Goal: Information Seeking & Learning: Learn about a topic

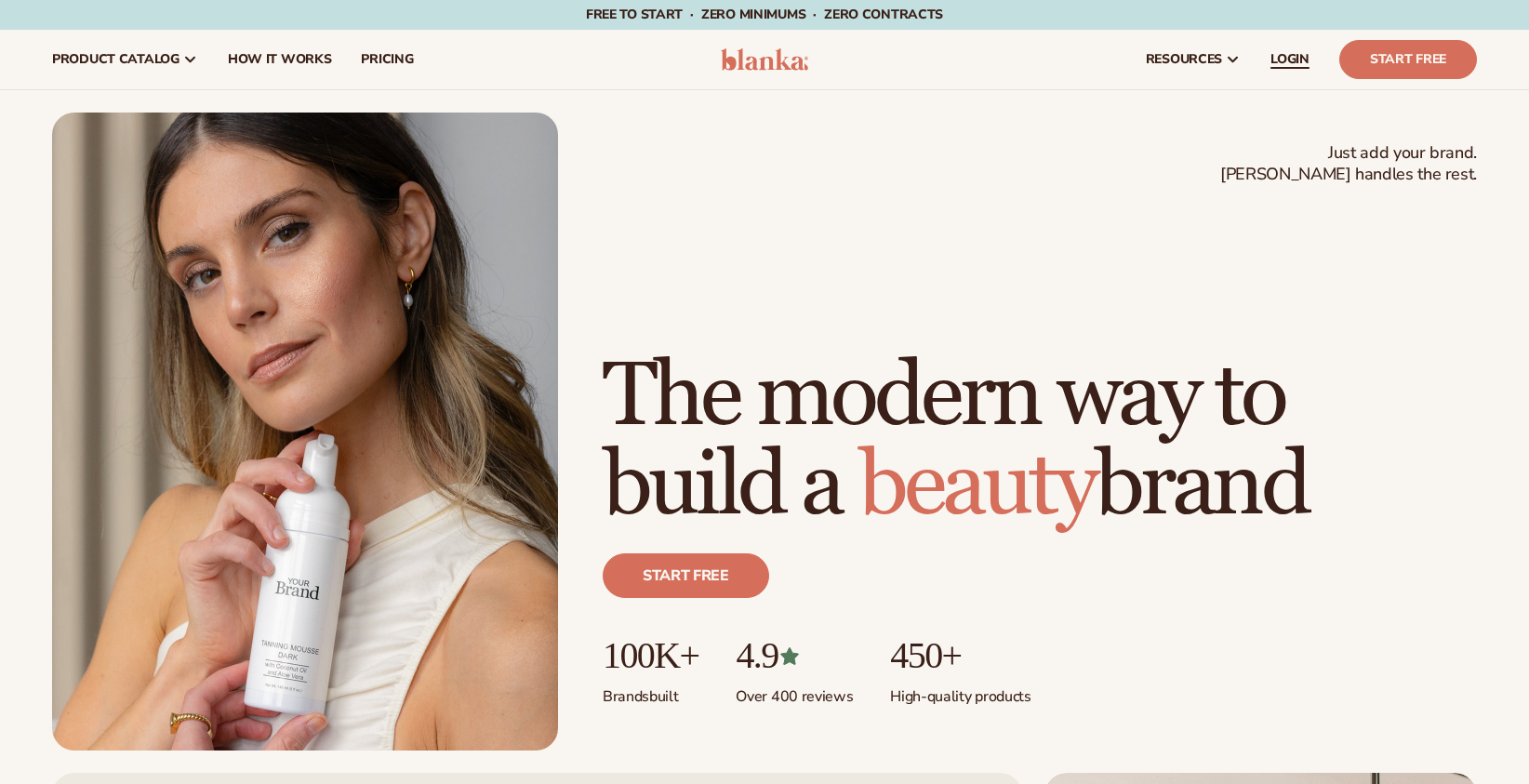
click at [1294, 63] on span "LOGIN" at bounding box center [1290, 59] width 39 height 15
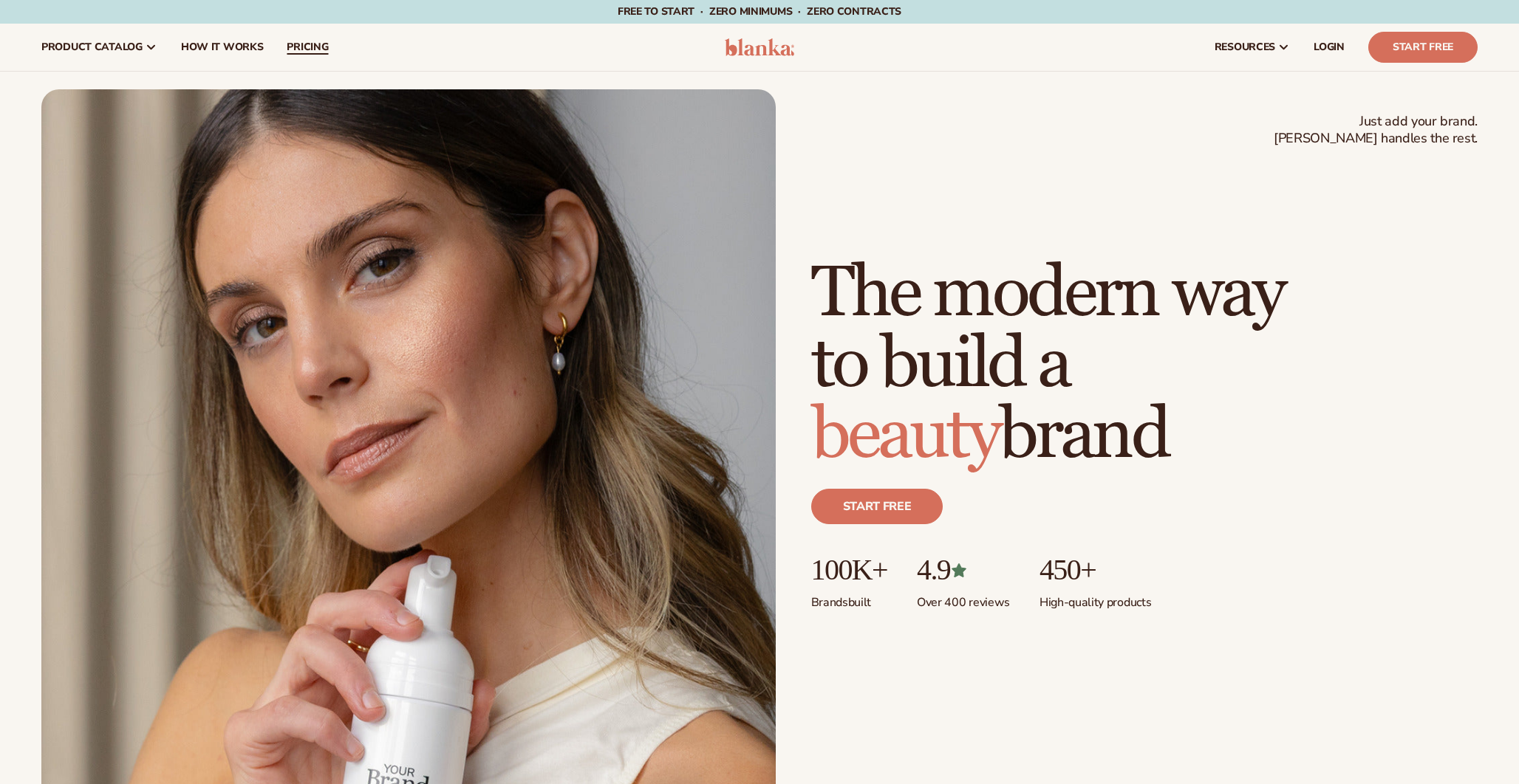
click at [301, 55] on link "pricing" at bounding box center [307, 47] width 65 height 47
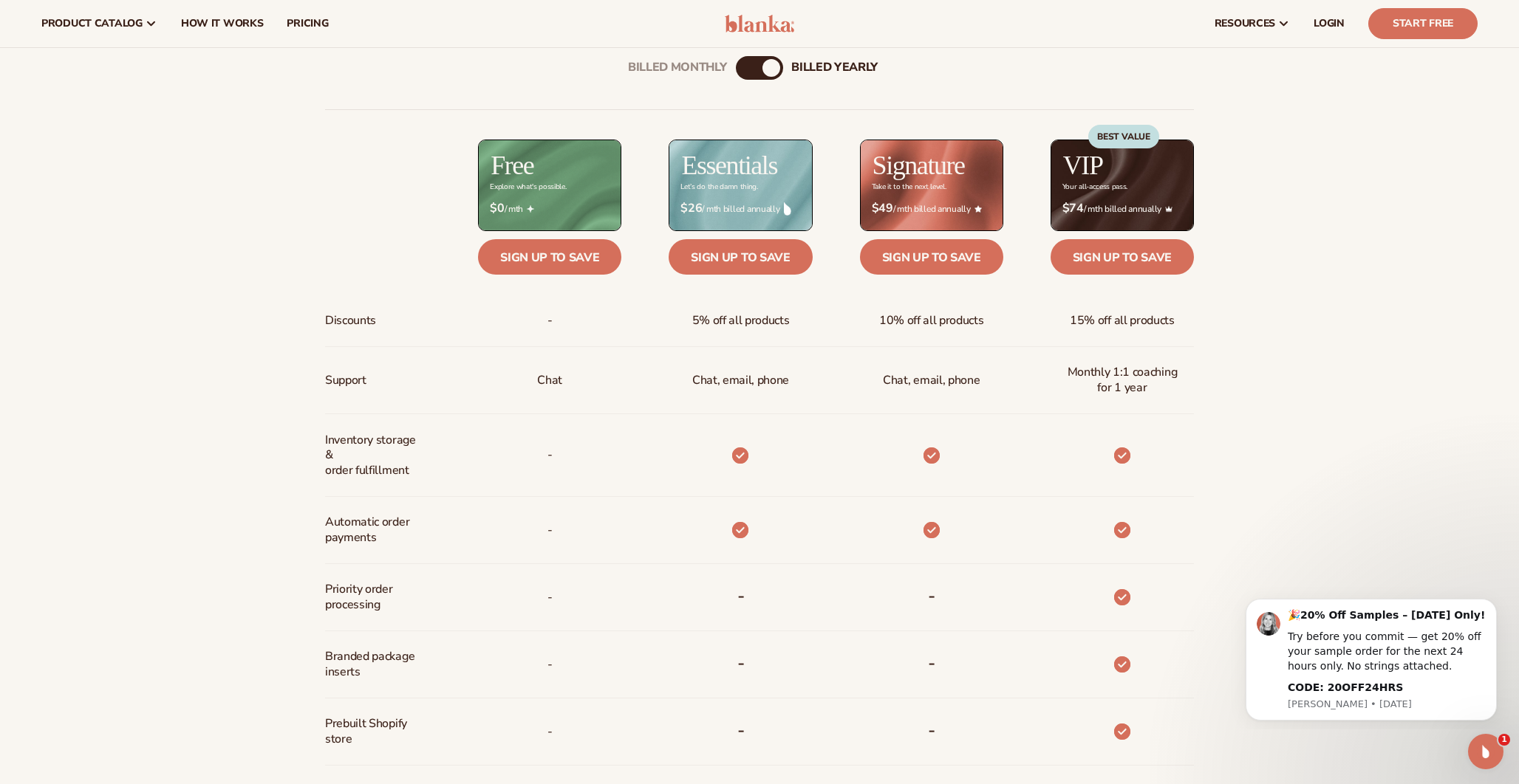
scroll to position [625, 0]
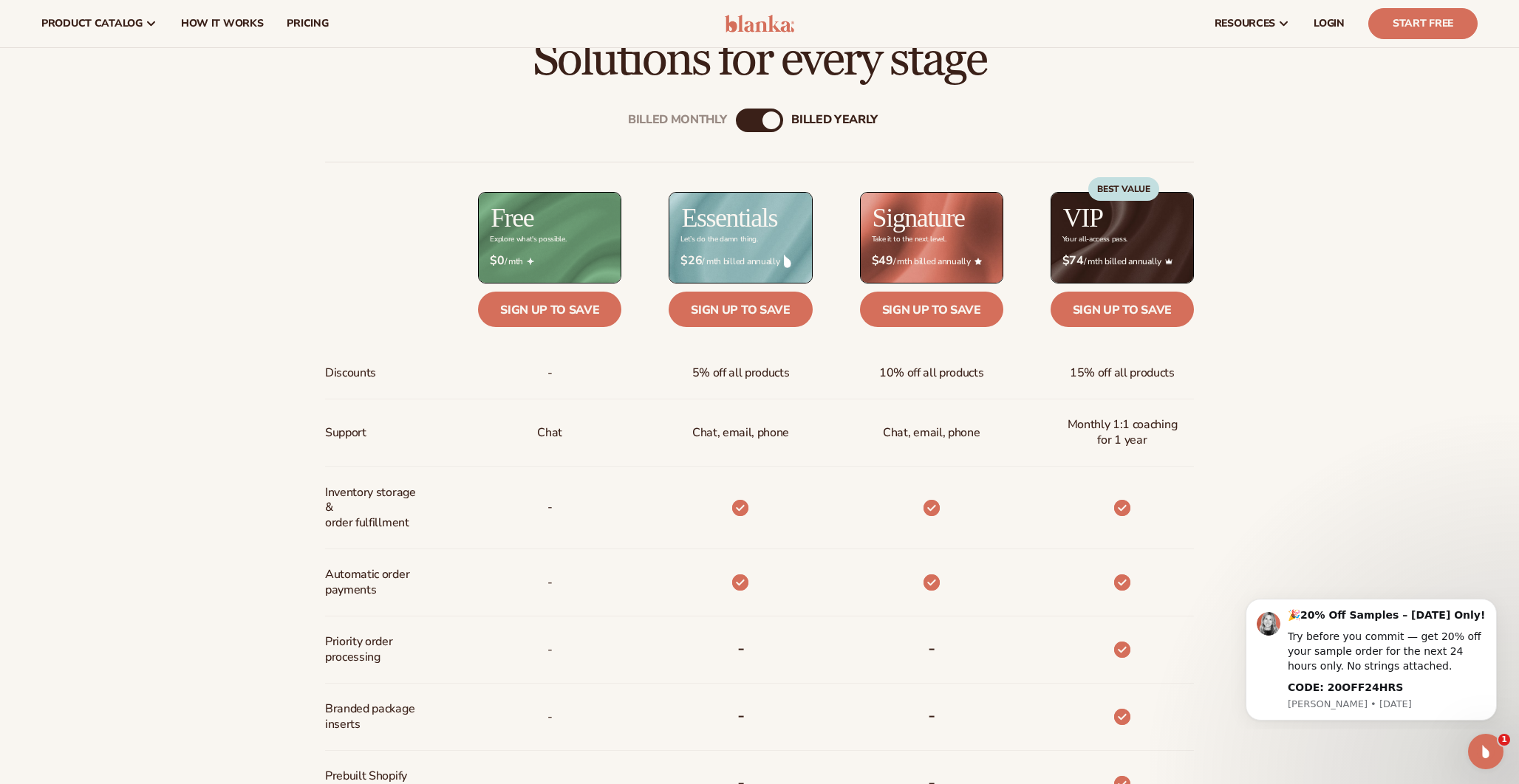
drag, startPoint x: 0, startPoint y: 0, endPoint x: 617, endPoint y: 333, distance: 701.1
click at [617, 333] on div "Free Explore what's possible. $ $0 / mth Sign up to save - Chat - - - - - - - -" at bounding box center [526, 616] width 191 height 848
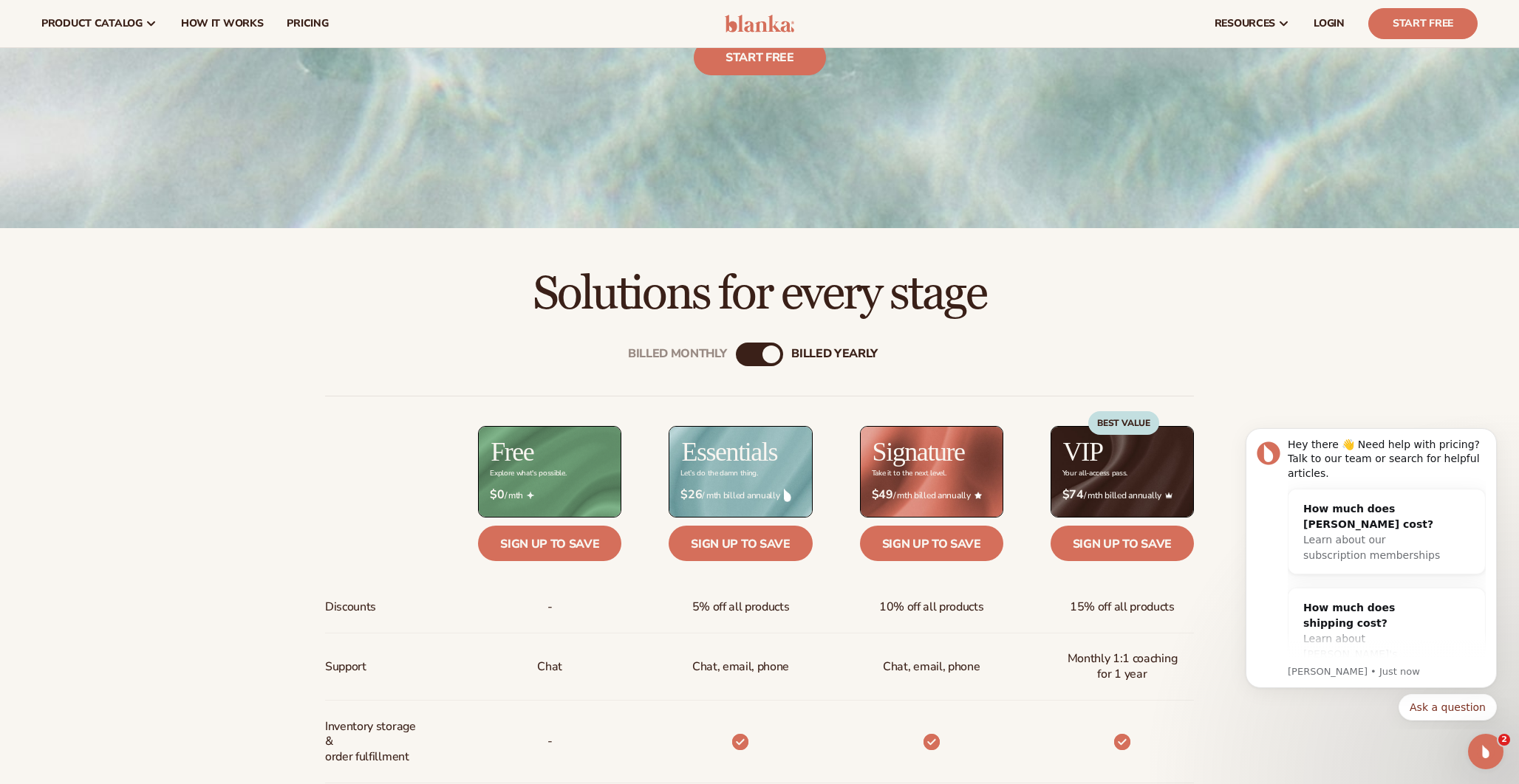
scroll to position [196, 0]
